Goal: Navigation & Orientation: Find specific page/section

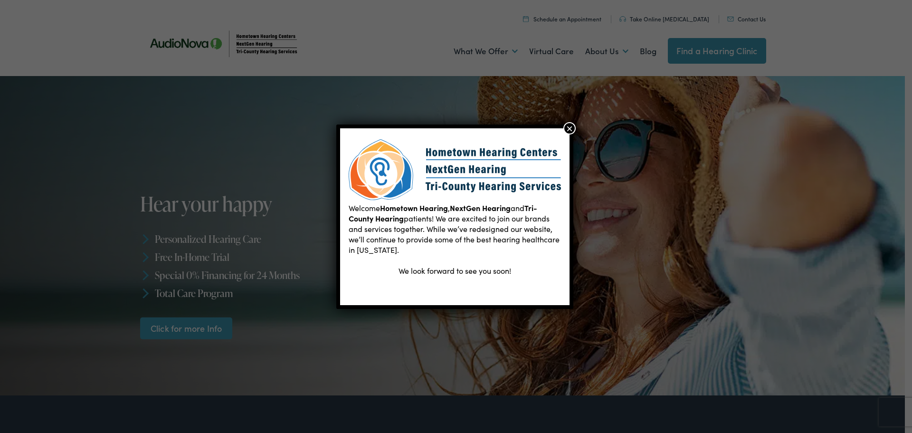
click at [569, 126] on button "×" at bounding box center [569, 128] width 12 height 12
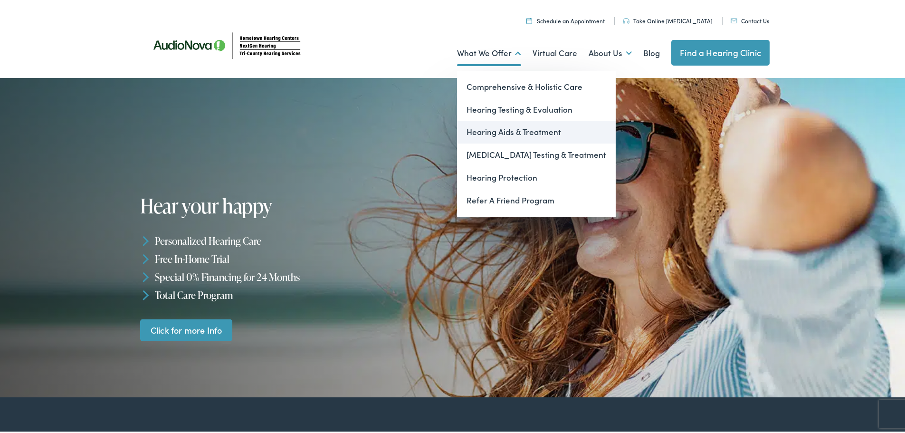
click at [487, 132] on link "Hearing Aids & Treatment" at bounding box center [536, 130] width 159 height 23
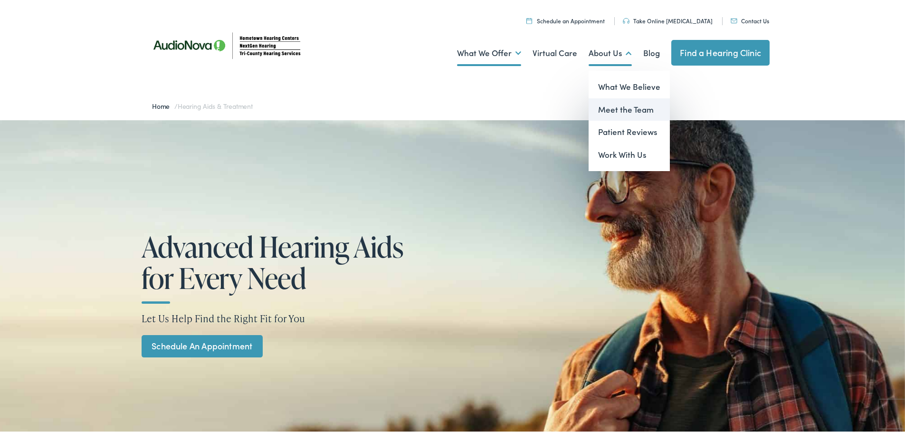
click at [600, 107] on link "Meet the Team" at bounding box center [629, 107] width 81 height 23
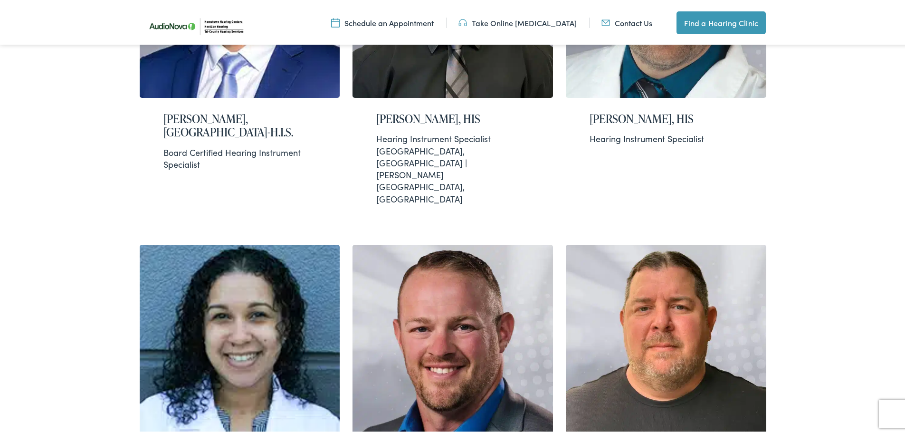
scroll to position [808, 0]
